Goal: Complete application form

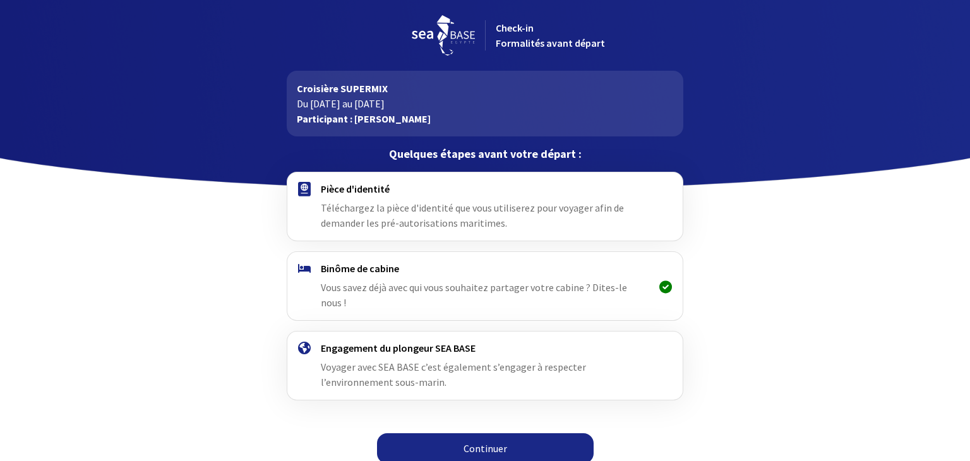
click at [433, 210] on span "Téléchargez la pièce d'identité que vous utiliserez pour voyager afin de demand…" at bounding box center [472, 215] width 303 height 28
click at [492, 433] on link "Continuer" at bounding box center [485, 448] width 217 height 30
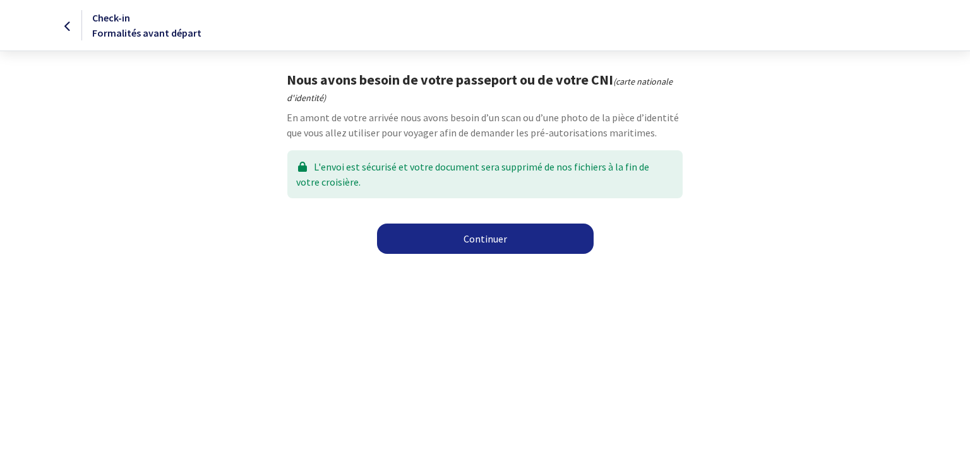
click at [485, 235] on link "Continuer" at bounding box center [485, 238] width 217 height 30
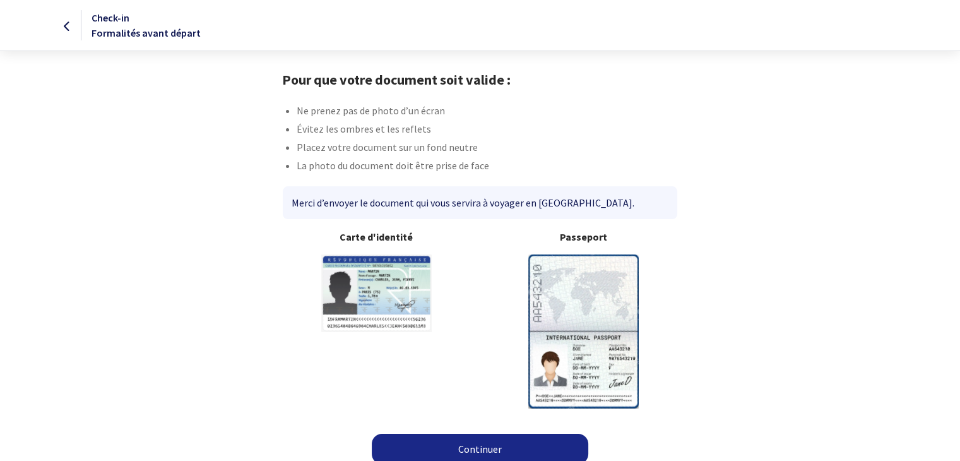
click at [477, 446] on link "Continuer" at bounding box center [480, 449] width 217 height 30
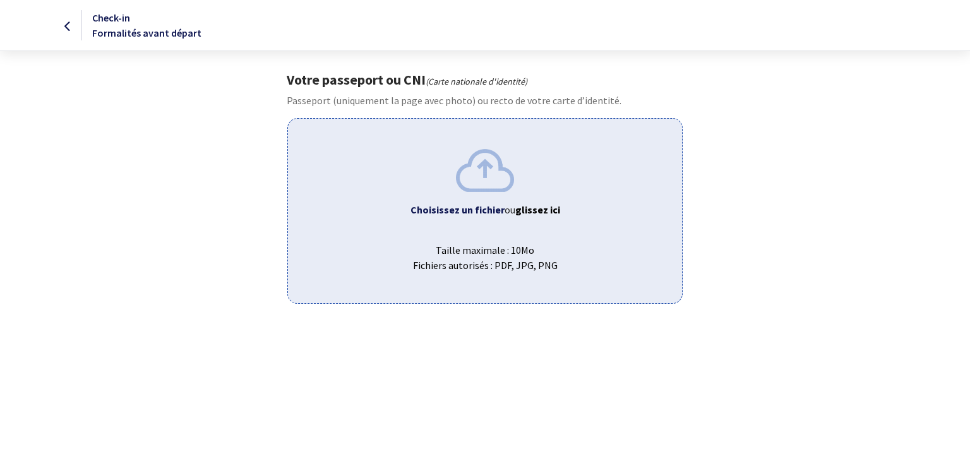
click at [482, 184] on img at bounding box center [485, 170] width 58 height 42
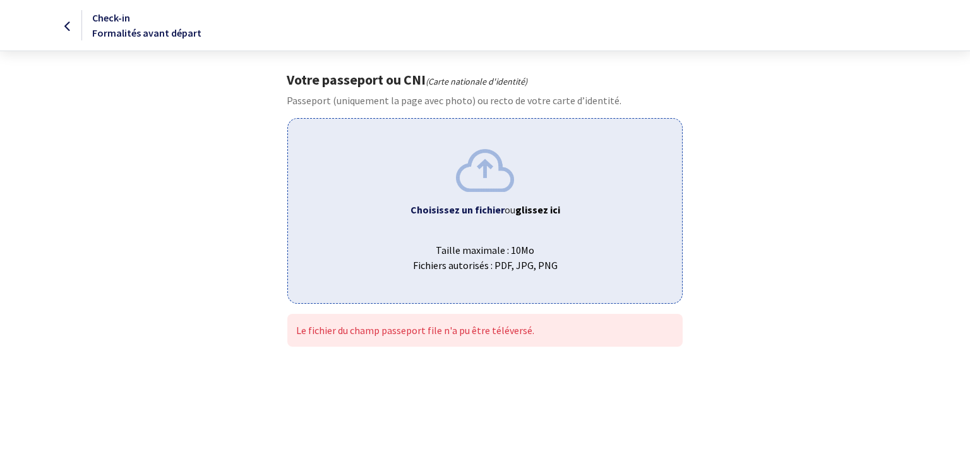
click at [441, 225] on div "Choisissez un fichier ou glissez ici Taille maximale : 10Mo Fichiers autorisés …" at bounding box center [484, 210] width 395 height 185
click at [476, 213] on b "Choisissez un fichier" at bounding box center [457, 209] width 94 height 13
click at [501, 198] on div "Choisissez un fichier ou glissez ici Taille maximale : 10Mo Fichiers autorisés …" at bounding box center [484, 210] width 395 height 185
click at [472, 206] on b "Choisissez un fichier" at bounding box center [457, 209] width 94 height 13
